Goal: Information Seeking & Learning: Learn about a topic

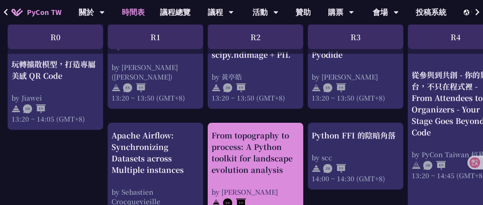
scroll to position [714, 0]
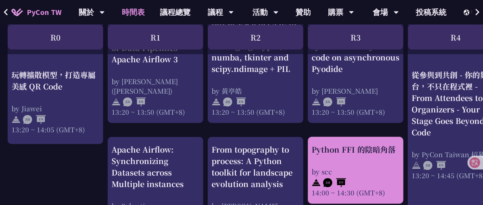
click at [331, 148] on div "Python FFI 的陰暗角落" at bounding box center [356, 148] width 88 height 11
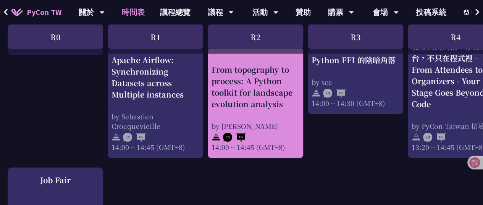
scroll to position [762, 0]
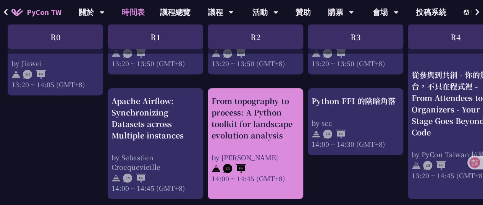
click at [242, 131] on div "From topography to process: A Python toolkit for landscape evolution analysis" at bounding box center [256, 118] width 88 height 46
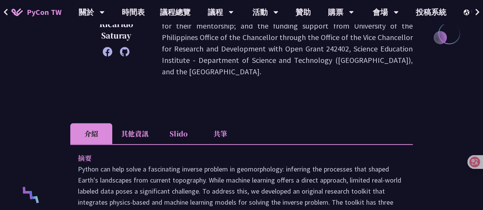
scroll to position [222, 0]
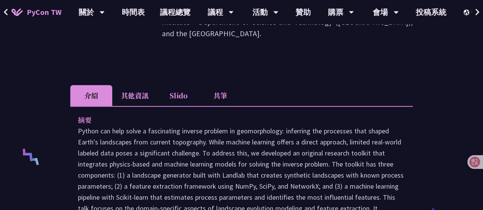
click at [185, 96] on li "Slido" at bounding box center [178, 95] width 42 height 21
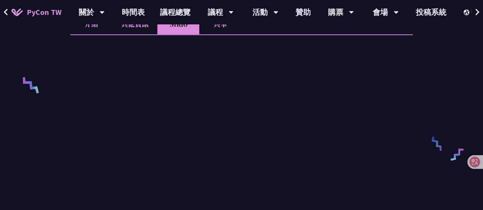
scroll to position [256, 0]
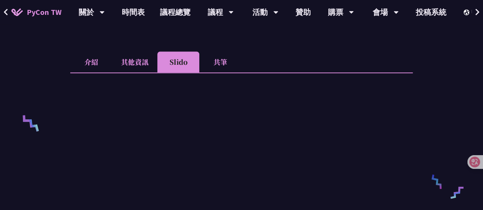
drag, startPoint x: 94, startPoint y: 62, endPoint x: 270, endPoint y: 59, distance: 176.1
click at [270, 59] on ul "介紹 其他資訊 Slido 共筆" at bounding box center [241, 62] width 343 height 21
drag, startPoint x: 98, startPoint y: 61, endPoint x: 278, endPoint y: 55, distance: 180.0
drag, startPoint x: 278, startPoint y: 55, endPoint x: 265, endPoint y: 55, distance: 13.0
click at [265, 55] on ul "介紹 其他資訊 Slido 共筆" at bounding box center [241, 62] width 343 height 21
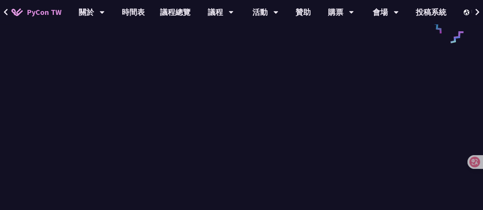
scroll to position [749, 0]
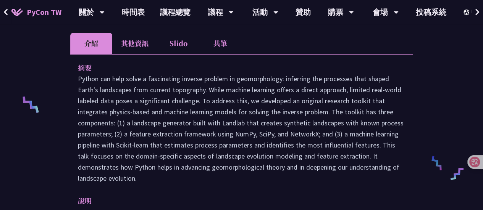
scroll to position [277, 0]
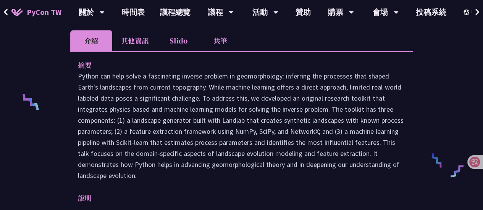
click at [188, 42] on li "Slido" at bounding box center [178, 40] width 42 height 21
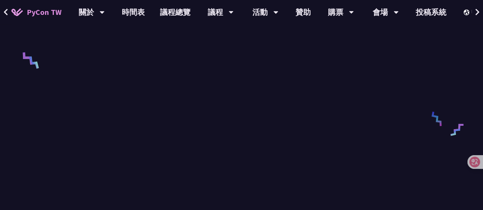
scroll to position [317, 0]
drag, startPoint x: 404, startPoint y: 127, endPoint x: 418, endPoint y: 133, distance: 15.0
click at [418, 133] on div "From topography to process: A Python toolkit for landscape evolution analysis R…" at bounding box center [241, 145] width 483 height 924
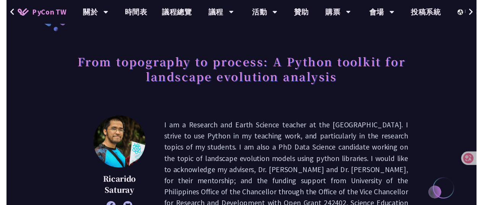
scroll to position [0, 0]
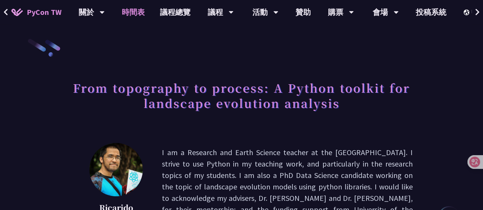
click at [141, 11] on link "時間表" at bounding box center [133, 12] width 38 height 24
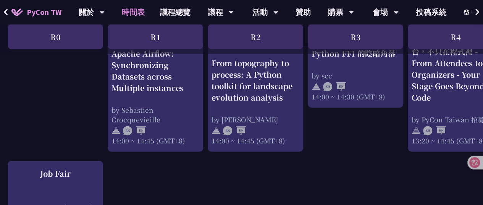
scroll to position [784, 0]
